Goal: Complete application form: Complete application form

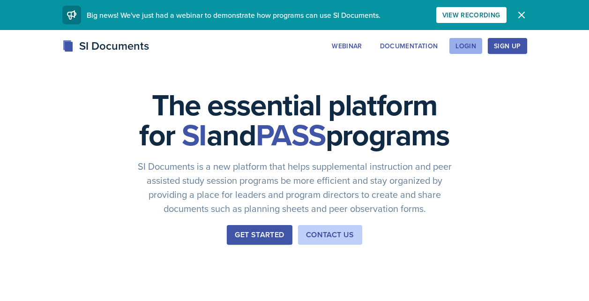
click at [458, 49] on div "Login" at bounding box center [465, 45] width 21 height 7
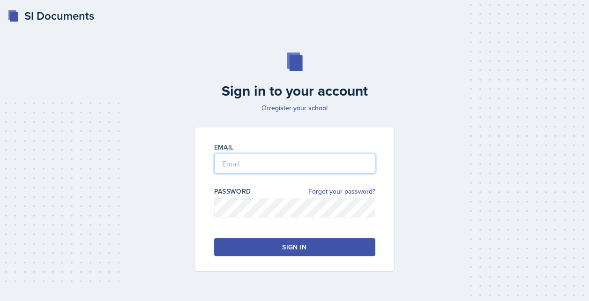
type input "[EMAIL_ADDRESS][DOMAIN_NAME]"
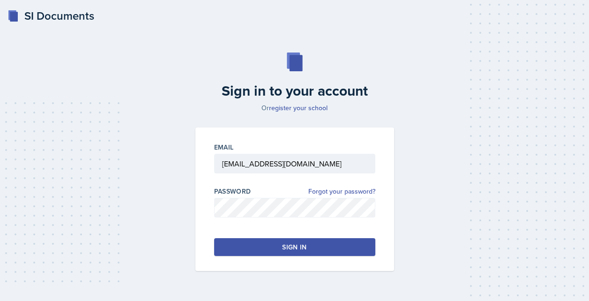
click at [284, 240] on button "Sign in" at bounding box center [294, 247] width 161 height 18
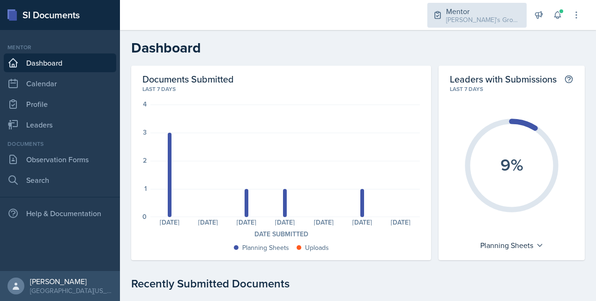
click at [477, 13] on div "Mentor" at bounding box center [483, 11] width 75 height 11
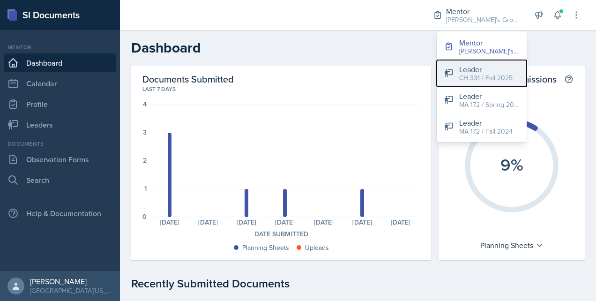
click at [472, 67] on div "Leader" at bounding box center [485, 69] width 53 height 11
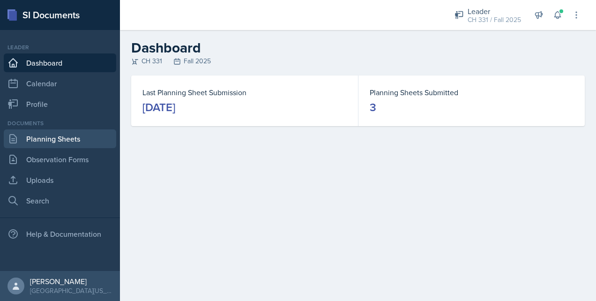
click at [84, 137] on link "Planning Sheets" at bounding box center [60, 138] width 112 height 19
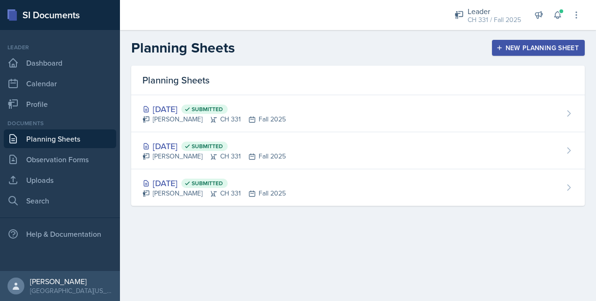
click at [498, 48] on icon "button" at bounding box center [499, 47] width 5 height 5
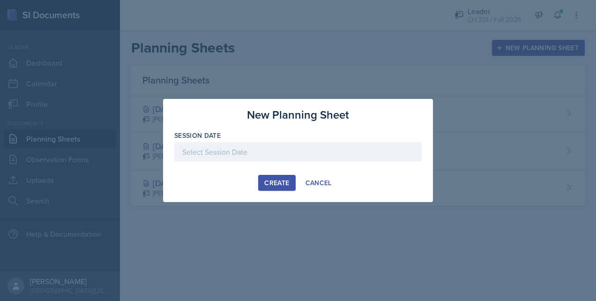
click at [284, 158] on div at bounding box center [297, 152] width 247 height 20
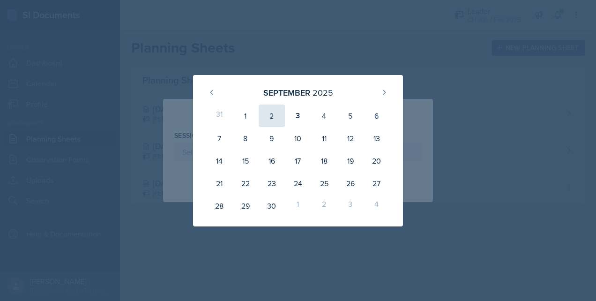
click at [271, 112] on div "2" at bounding box center [272, 116] width 26 height 22
type input "[DATE]"
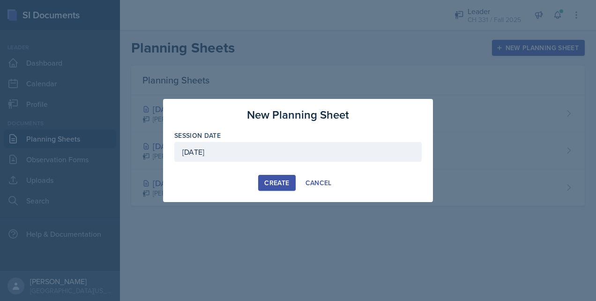
click at [273, 179] on div "Create" at bounding box center [276, 182] width 25 height 7
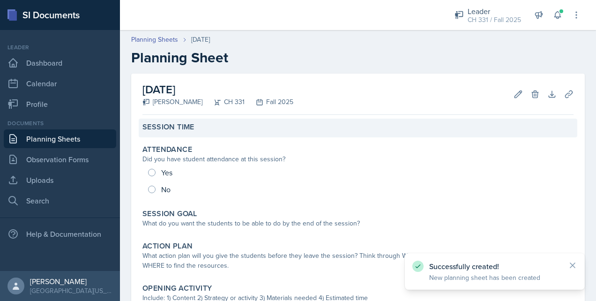
click at [154, 136] on div "Session Time" at bounding box center [358, 128] width 439 height 19
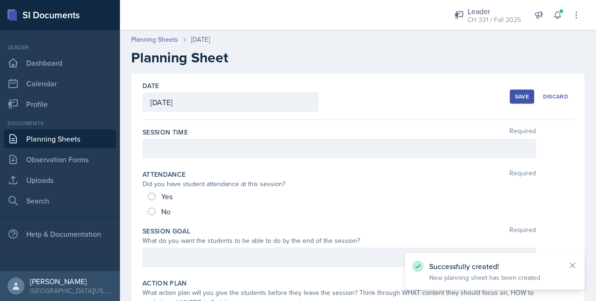
click at [177, 145] on div at bounding box center [339, 149] width 394 height 20
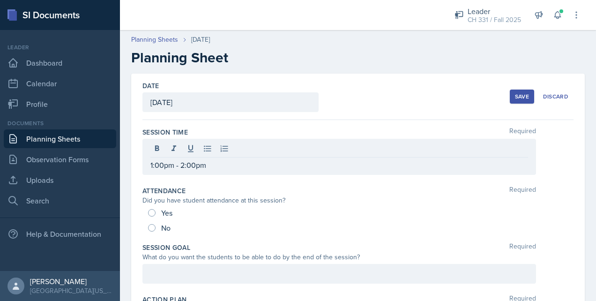
click at [218, 179] on div "Session Time Required 1:00pm - 2:00pm" at bounding box center [357, 153] width 431 height 59
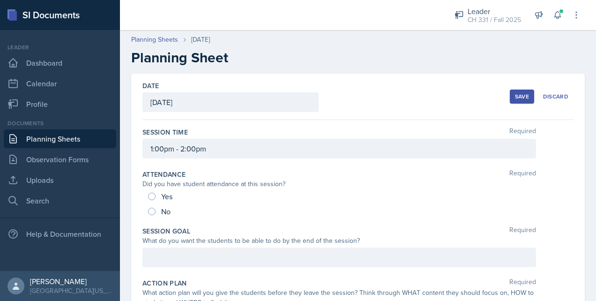
click at [148, 199] on div "Yes" at bounding box center [161, 196] width 26 height 15
click at [152, 197] on input "Yes" at bounding box center [151, 196] width 7 height 7
radio input "true"
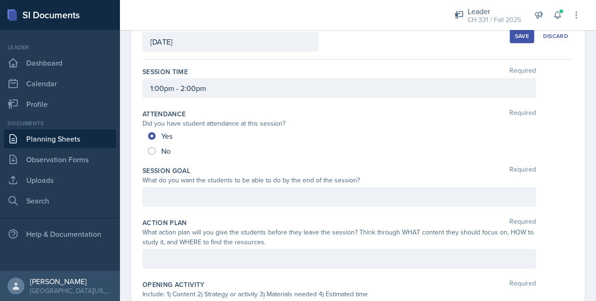
click at [227, 192] on p at bounding box center [339, 196] width 378 height 11
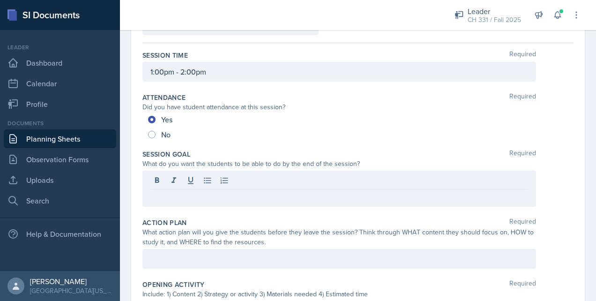
click at [245, 202] on p at bounding box center [339, 196] width 378 height 11
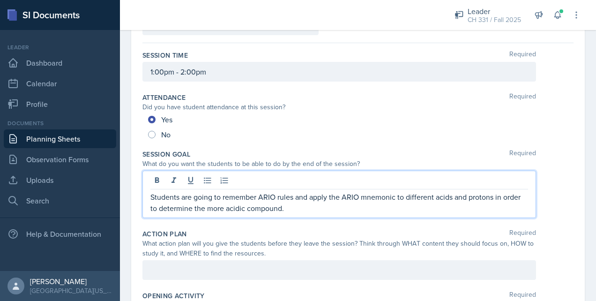
click at [421, 166] on div "What do you want the students to be able to do by the end of the session?" at bounding box center [339, 164] width 394 height 10
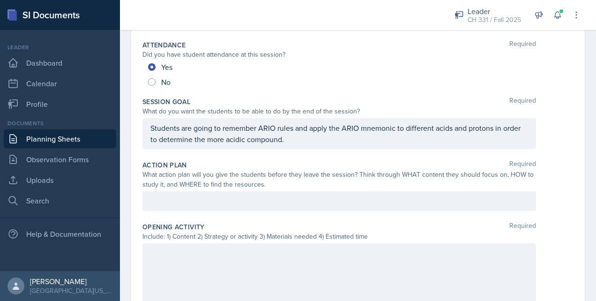
click at [269, 205] on p at bounding box center [339, 200] width 378 height 11
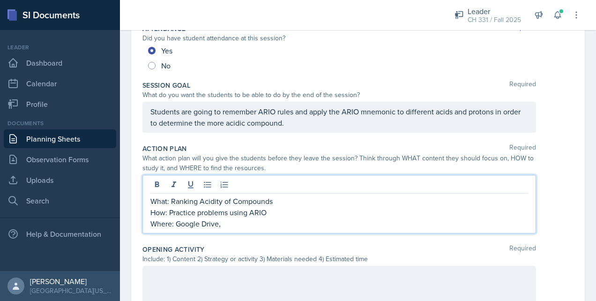
click at [229, 222] on p "Where: Google Drive," at bounding box center [339, 223] width 378 height 11
click at [317, 247] on div "Opening Activity Required" at bounding box center [357, 249] width 431 height 9
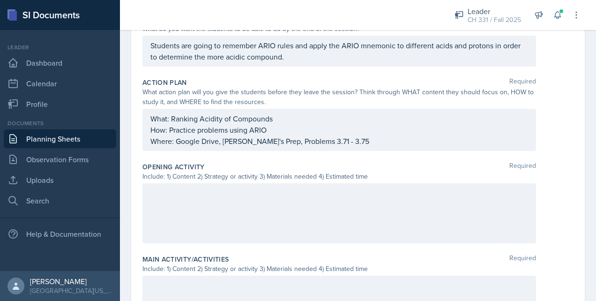
click at [240, 198] on p at bounding box center [339, 192] width 378 height 11
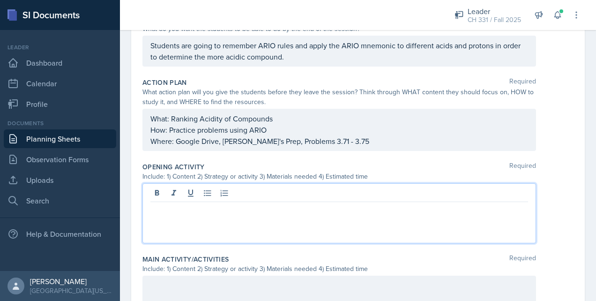
scroll to position [228, 0]
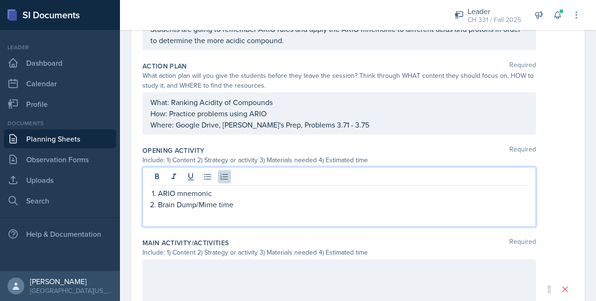
click at [248, 202] on p "Brain Dump/Mime time" at bounding box center [343, 204] width 370 height 11
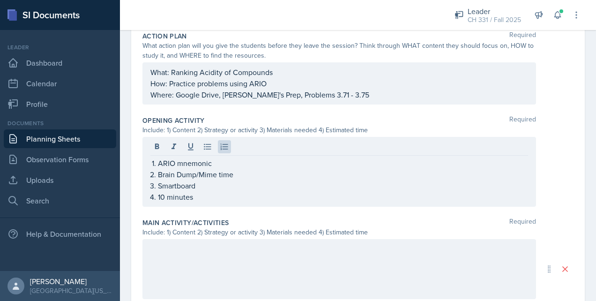
click at [212, 257] on div at bounding box center [339, 269] width 394 height 60
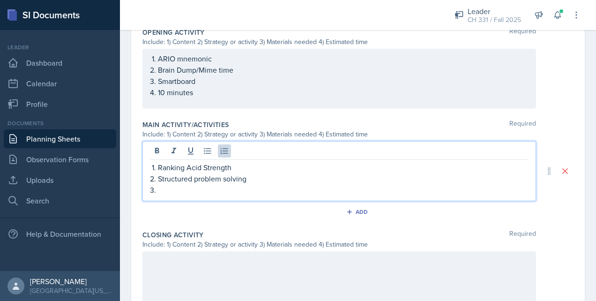
scroll to position [348, 0]
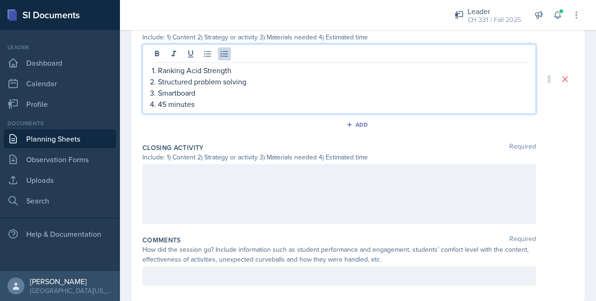
click at [210, 181] on div at bounding box center [339, 194] width 394 height 60
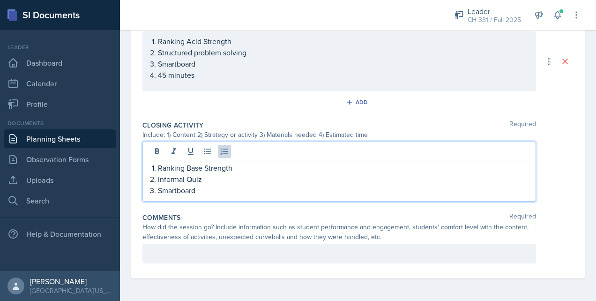
scroll to position [460, 0]
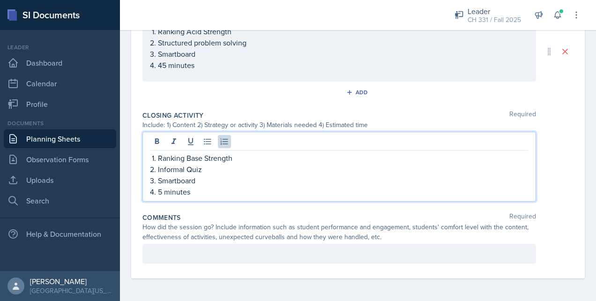
click at [225, 248] on p at bounding box center [339, 253] width 378 height 11
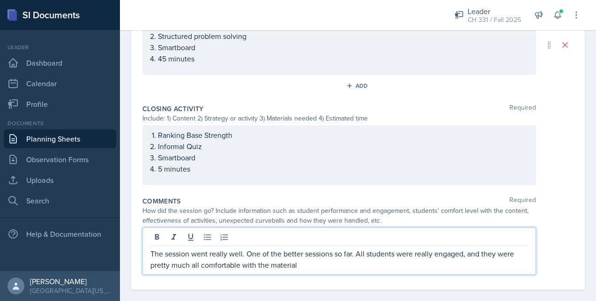
click at [319, 266] on p "The session went really well. One of the better sessions so far. All students w…" at bounding box center [339, 259] width 378 height 22
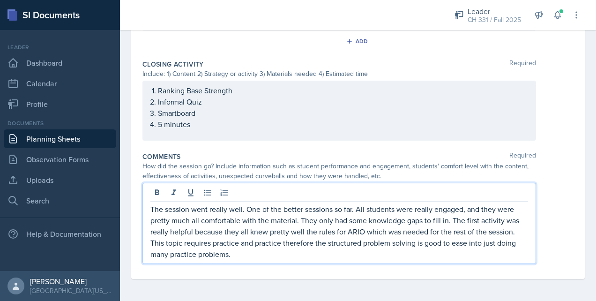
scroll to position [517, 0]
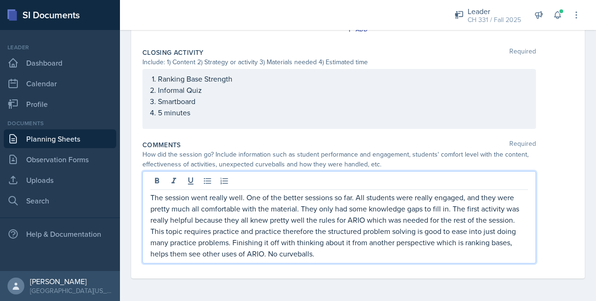
click at [542, 240] on div "The session went really well. One of the better sessions so far. All students w…" at bounding box center [357, 217] width 431 height 92
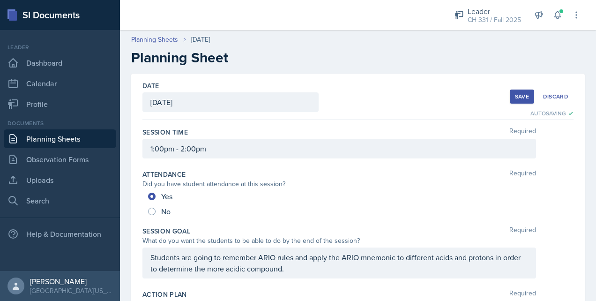
scroll to position [0, 0]
click at [521, 96] on div "Save" at bounding box center [522, 96] width 14 height 7
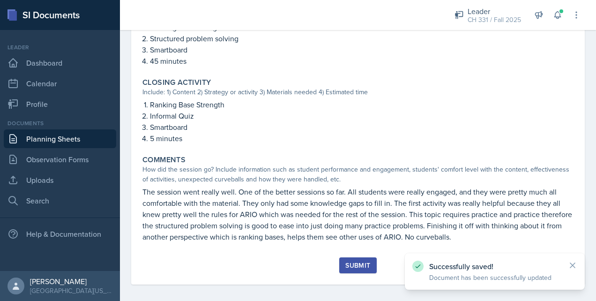
scroll to position [434, 0]
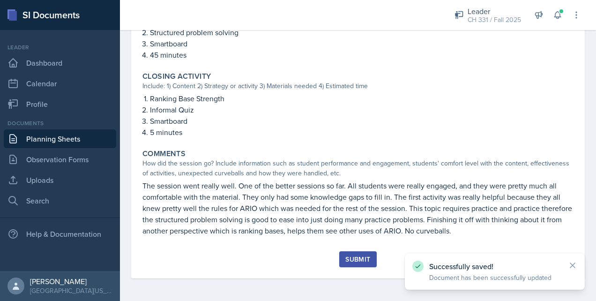
click at [353, 255] on div "Submit" at bounding box center [357, 258] width 25 height 7
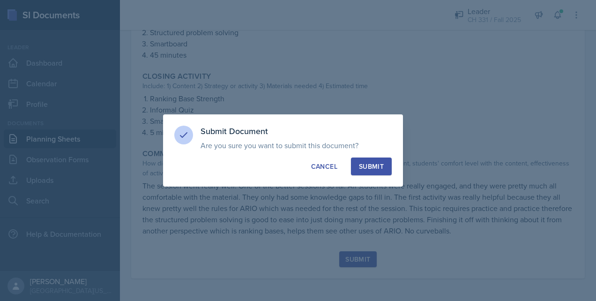
click at [370, 161] on button "Submit" at bounding box center [371, 166] width 41 height 18
radio input "true"
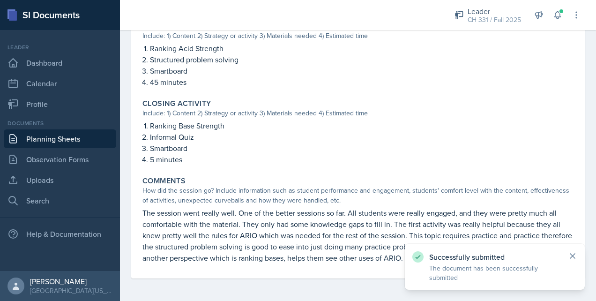
click at [571, 256] on icon at bounding box center [572, 255] width 9 height 9
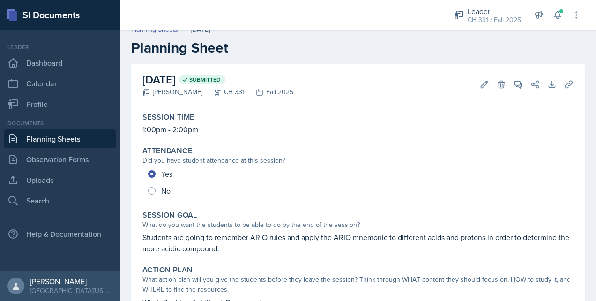
scroll to position [0, 0]
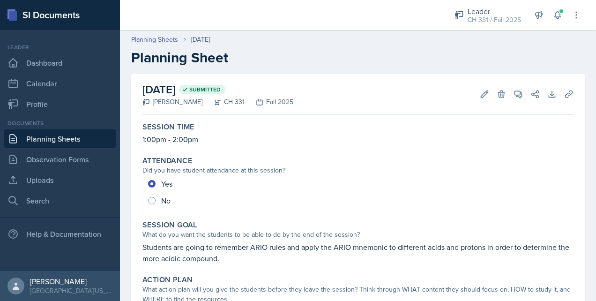
click at [76, 139] on link "Planning Sheets" at bounding box center [60, 138] width 112 height 19
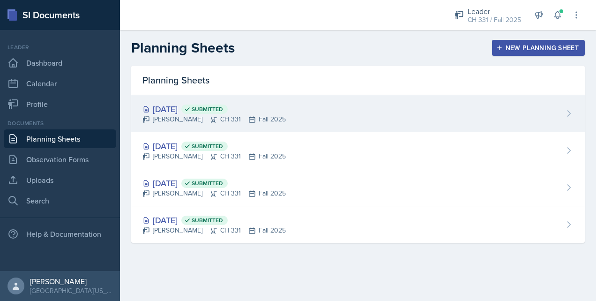
click at [194, 107] on div "[DATE] Submitted" at bounding box center [213, 109] width 143 height 13
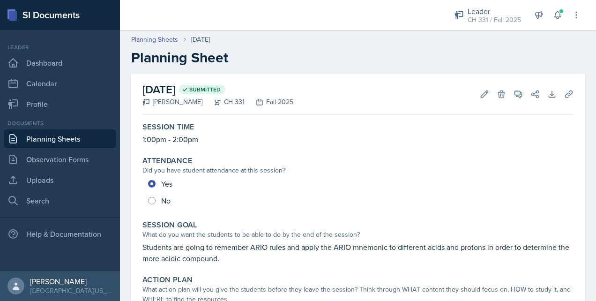
click at [87, 133] on link "Planning Sheets" at bounding box center [60, 138] width 112 height 19
